Goal: Information Seeking & Learning: Learn about a topic

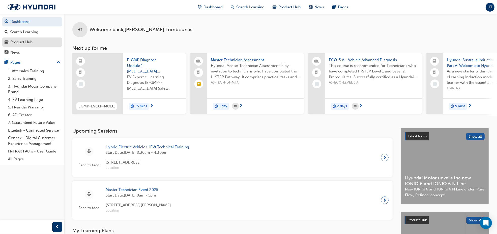
click at [15, 45] on div "Product Hub" at bounding box center [21, 42] width 22 height 6
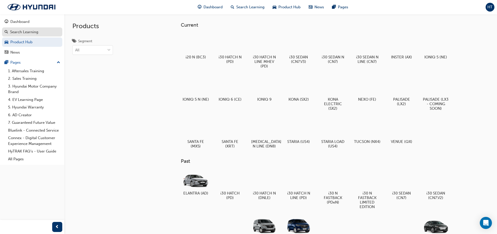
click at [18, 35] on link "Search Learning" at bounding box center [32, 31] width 60 height 9
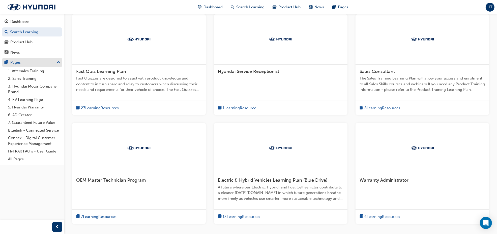
scroll to position [91, 0]
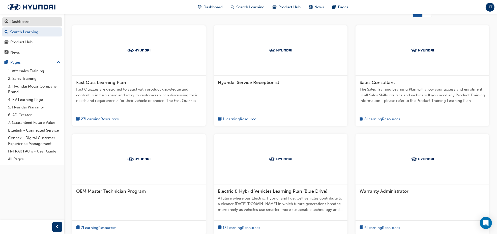
click at [19, 23] on div "Dashboard" at bounding box center [19, 22] width 19 height 6
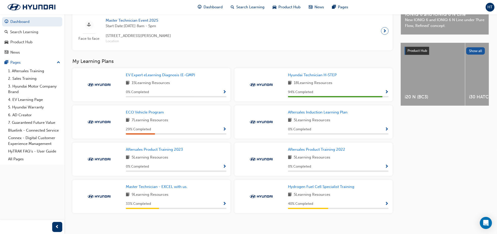
scroll to position [175, 0]
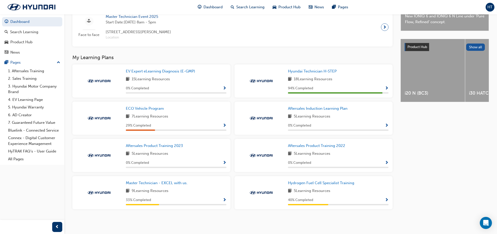
click at [226, 198] on span "Show Progress" at bounding box center [224, 200] width 4 height 5
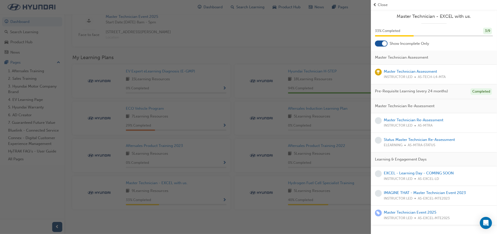
click at [336, 219] on div "button" at bounding box center [185, 117] width 371 height 234
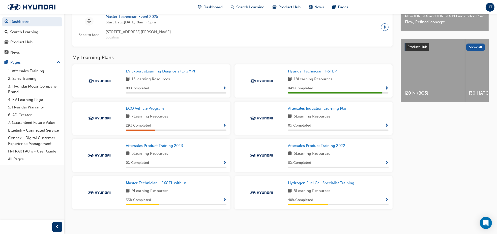
click at [225, 87] on span "Show Progress" at bounding box center [224, 88] width 4 height 5
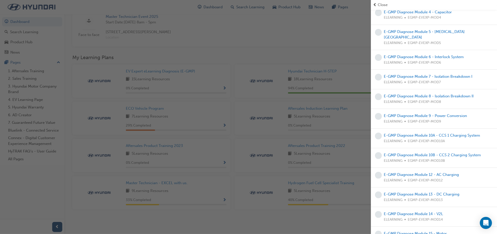
scroll to position [116, 0]
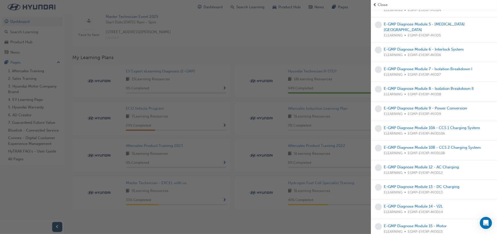
click at [320, 209] on div "button" at bounding box center [185, 117] width 371 height 234
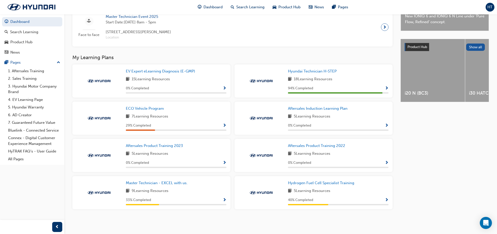
click at [225, 126] on span "Show Progress" at bounding box center [224, 126] width 4 height 5
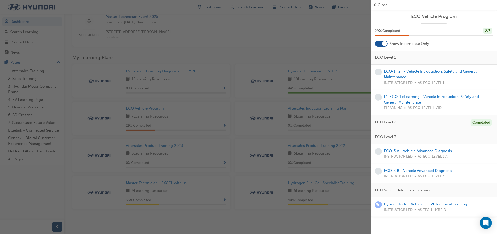
click at [236, 213] on div "button" at bounding box center [185, 117] width 371 height 234
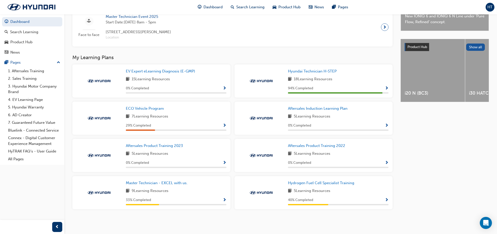
scroll to position [175, 0]
click at [154, 109] on span "ECO Vehicle Program" at bounding box center [145, 108] width 38 height 5
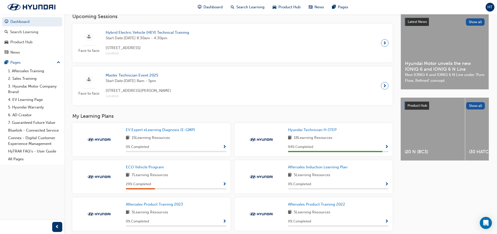
scroll to position [126, 0]
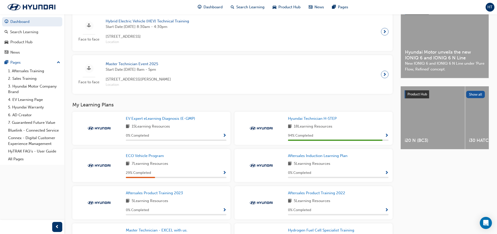
click at [224, 171] on button "button" at bounding box center [224, 173] width 4 height 6
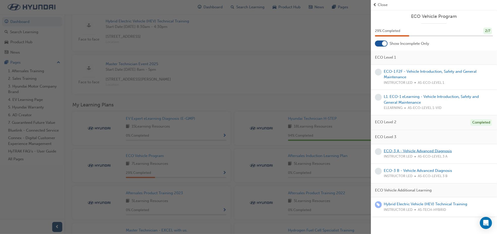
click at [442, 152] on link "ECO-3 A - Vehicle Advanced Diagnosis" at bounding box center [417, 151] width 68 height 5
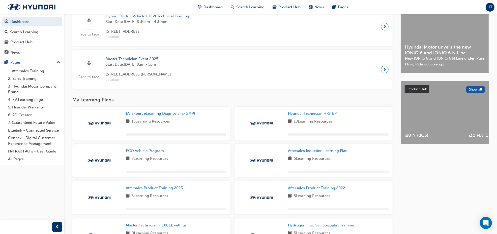
scroll to position [175, 0]
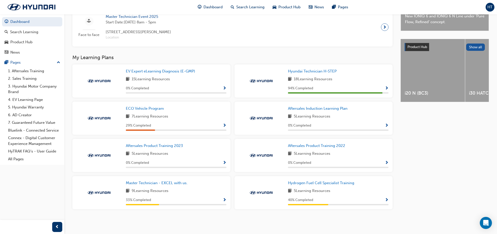
click at [222, 88] on button "button" at bounding box center [224, 88] width 4 height 6
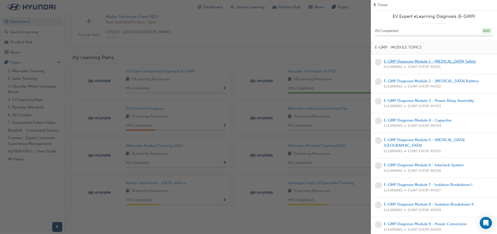
click at [444, 61] on link "E-GMP Diagnose Module 1 - [MEDICAL_DATA] Safety" at bounding box center [429, 61] width 92 height 5
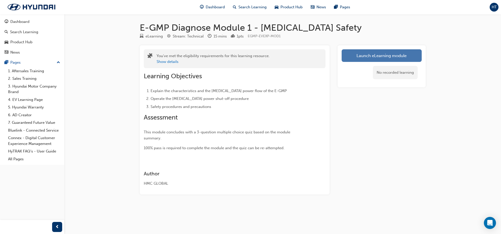
click at [372, 56] on link "Launch eLearning module" at bounding box center [382, 55] width 80 height 13
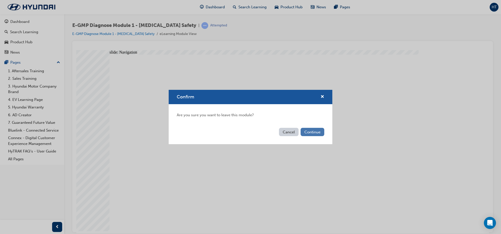
click at [314, 133] on button "Continue" at bounding box center [313, 132] width 24 height 8
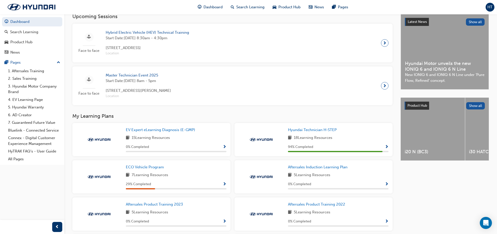
scroll to position [126, 0]
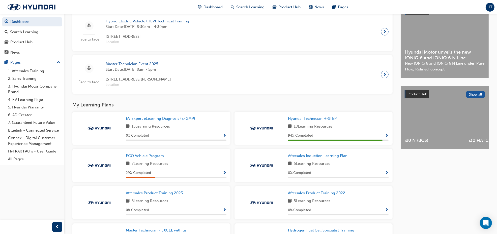
click at [224, 137] on span "Show Progress" at bounding box center [224, 136] width 4 height 5
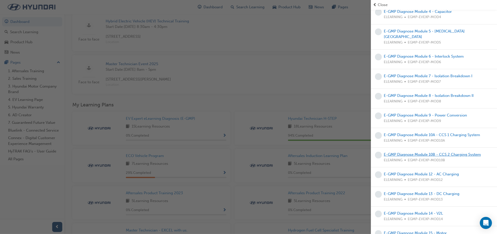
scroll to position [116, 0]
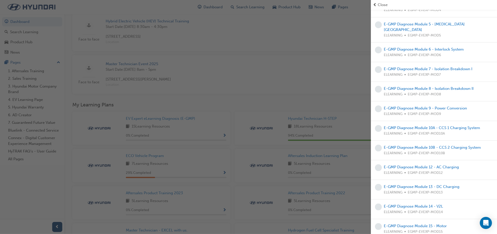
click at [342, 96] on div "button" at bounding box center [185, 117] width 371 height 234
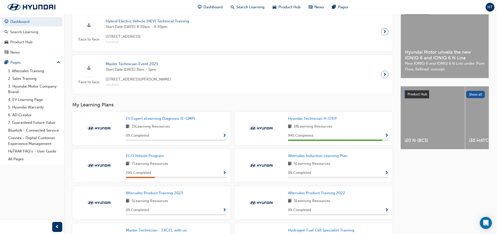
click at [226, 173] on div "ECO Vehicle Program 7 Learning Resources 29 % Completed" at bounding box center [151, 165] width 158 height 33
click at [224, 174] on span "Show Progress" at bounding box center [224, 173] width 4 height 5
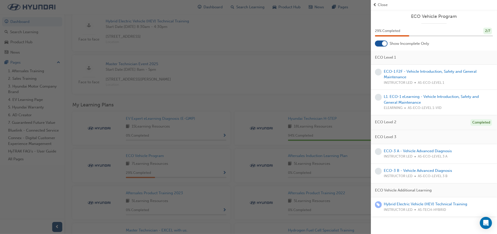
click at [389, 139] on span "ECO Level 3" at bounding box center [385, 137] width 21 height 6
click at [418, 169] on link "ECO-3 B - Vehicle Advanced Diagnosis" at bounding box center [417, 171] width 68 height 5
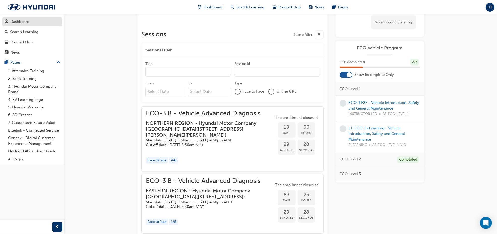
scroll to position [476, 0]
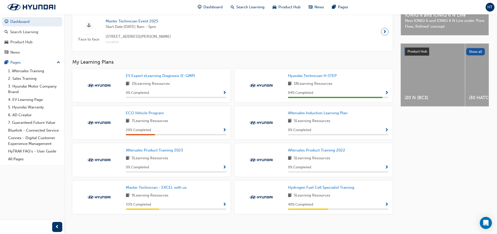
scroll to position [175, 0]
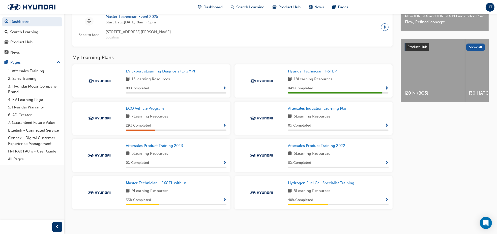
click at [385, 90] on span "Show Progress" at bounding box center [386, 88] width 4 height 5
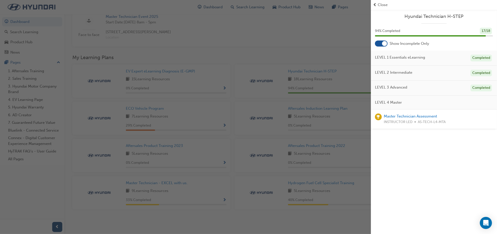
click at [391, 103] on span "LEVEL 4 Master" at bounding box center [388, 103] width 27 height 6
click at [241, 34] on div "button" at bounding box center [185, 117] width 371 height 234
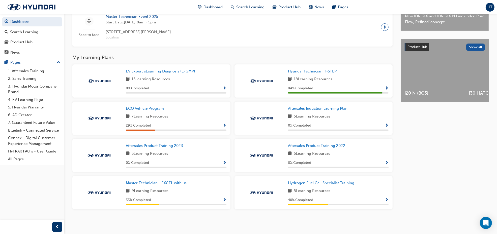
click at [438, 148] on div "Latest News Show all Hyundai Motor unveils the new IONIQ 6 and IONIQ 6 N Line N…" at bounding box center [444, 88] width 88 height 267
click at [436, 149] on div "Latest News Show all Hyundai Motor unveils the new IONIQ 6 and IONIQ 6 N Line N…" at bounding box center [444, 88] width 88 height 267
click at [432, 151] on div "Latest News Show all Hyundai Motor unveils the new IONIQ 6 and IONIQ 6 N Line N…" at bounding box center [444, 88] width 88 height 267
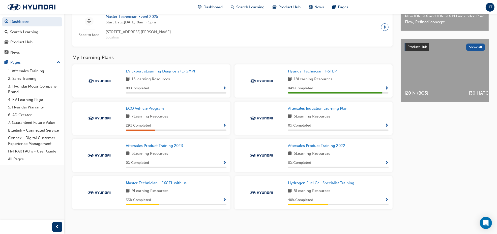
click at [432, 151] on div "Latest News Show all Hyundai Motor unveils the new IONIQ 6 and IONIQ 6 N Line N…" at bounding box center [444, 88] width 88 height 267
click at [447, 144] on div "Latest News Show all Hyundai Motor unveils the new IONIQ 6 and IONIQ 6 N Line N…" at bounding box center [444, 88] width 88 height 267
click at [430, 147] on div "Latest News Show all Hyundai Motor unveils the new IONIQ 6 and IONIQ 6 N Line N…" at bounding box center [444, 88] width 88 height 267
click at [428, 139] on div "Latest News Show all Hyundai Motor unveils the new IONIQ 6 and IONIQ 6 N Line N…" at bounding box center [444, 88] width 88 height 267
